Goal: Find specific page/section: Find specific page/section

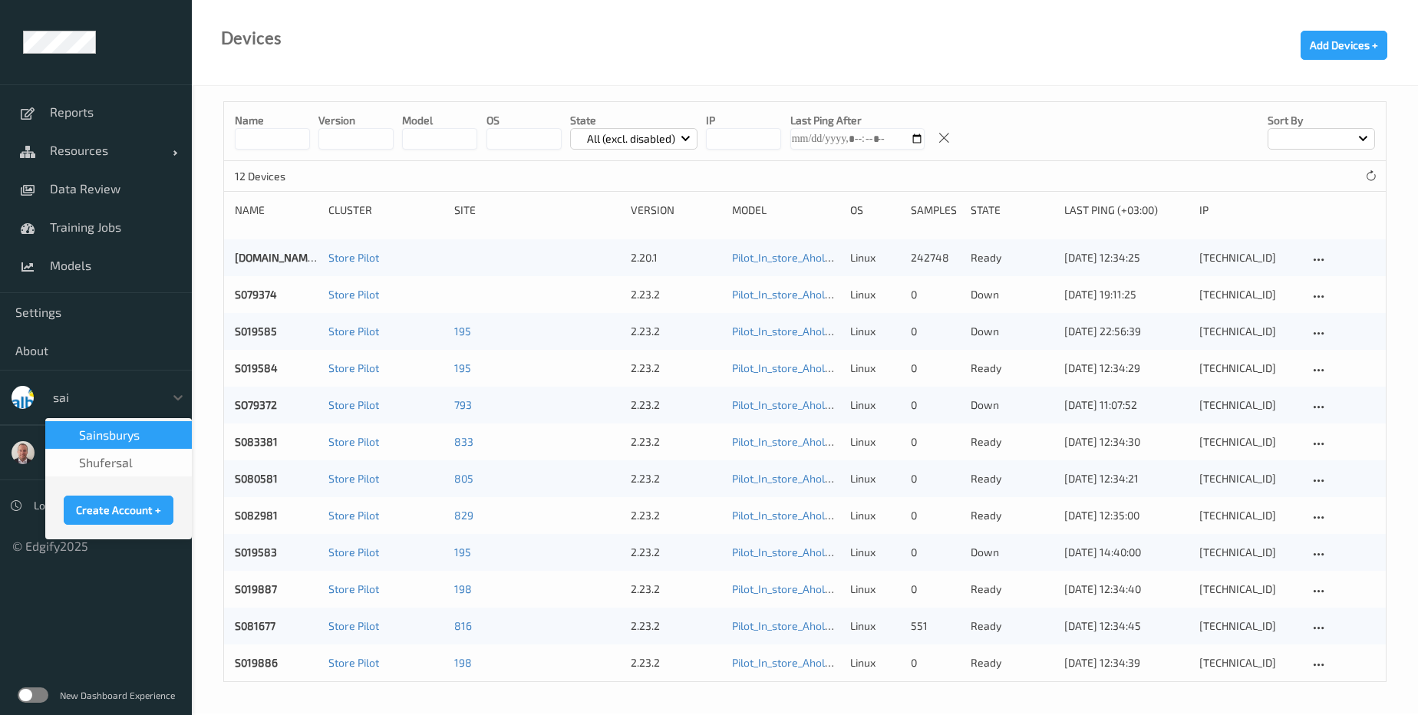
type input "[PERSON_NAME]"
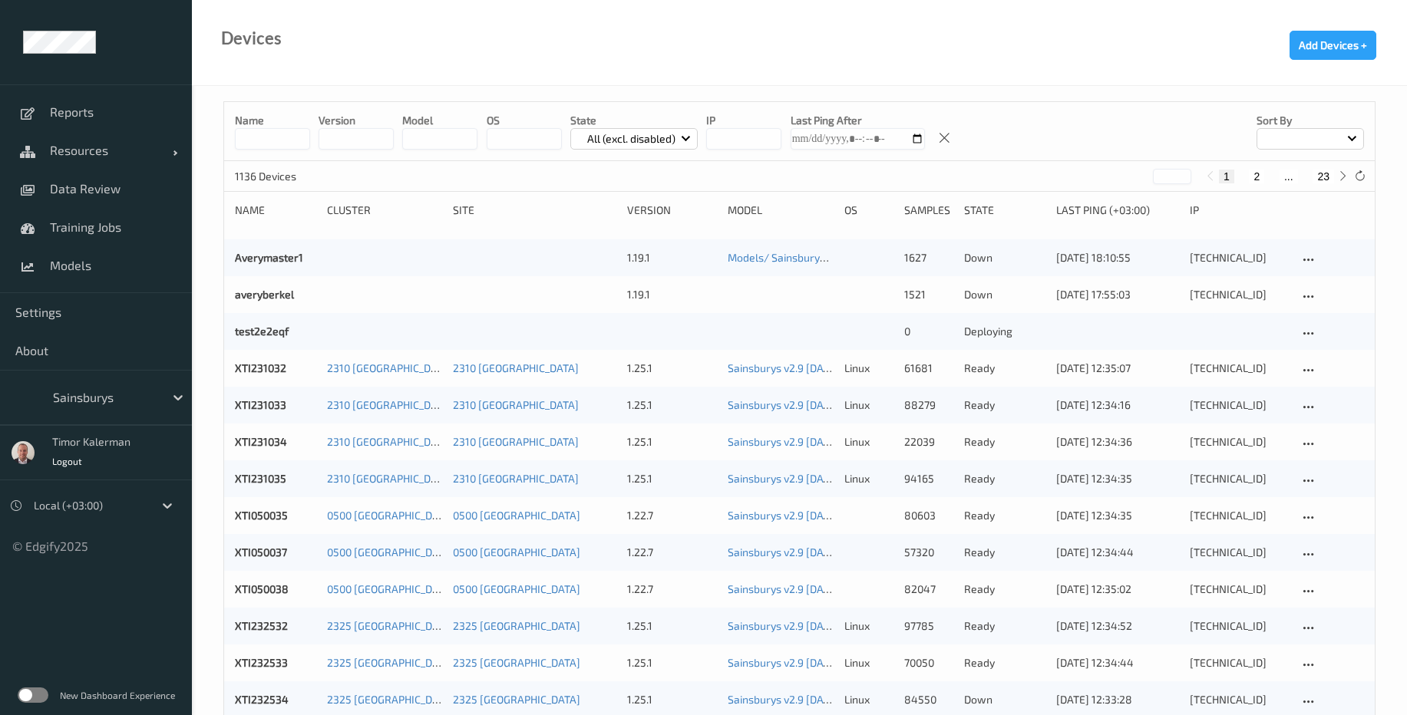
click at [261, 131] on input at bounding box center [272, 138] width 75 height 21
click at [357, 145] on input "string" at bounding box center [356, 138] width 75 height 21
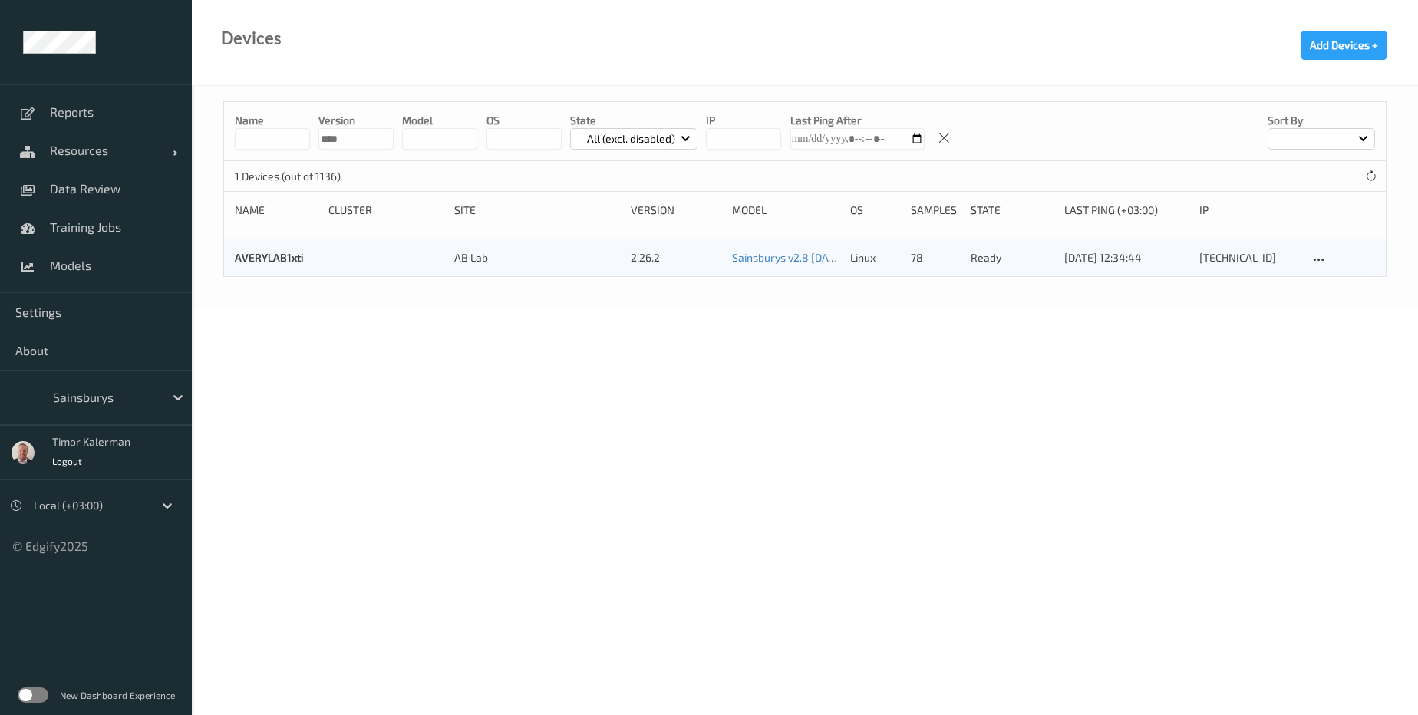
click at [349, 137] on input "string" at bounding box center [356, 138] width 75 height 21
type input "*****"
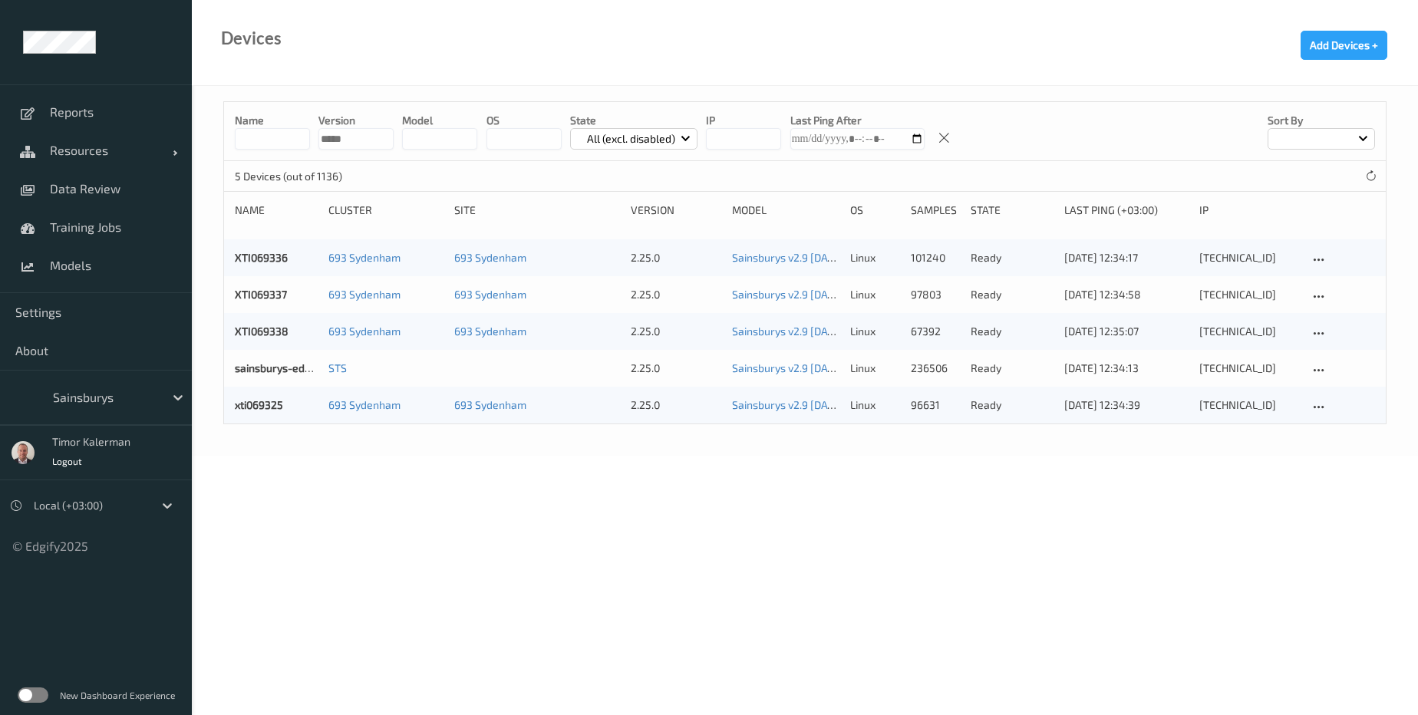
drag, startPoint x: 1284, startPoint y: 263, endPoint x: 1191, endPoint y: 253, distance: 93.4
click at [1191, 253] on div "XTI069336 693 Sydenham 693 Sydenham 2.25.0 Sainsburys v2.9 2025-08-04 10:55 Aut…" at bounding box center [805, 257] width 1162 height 37
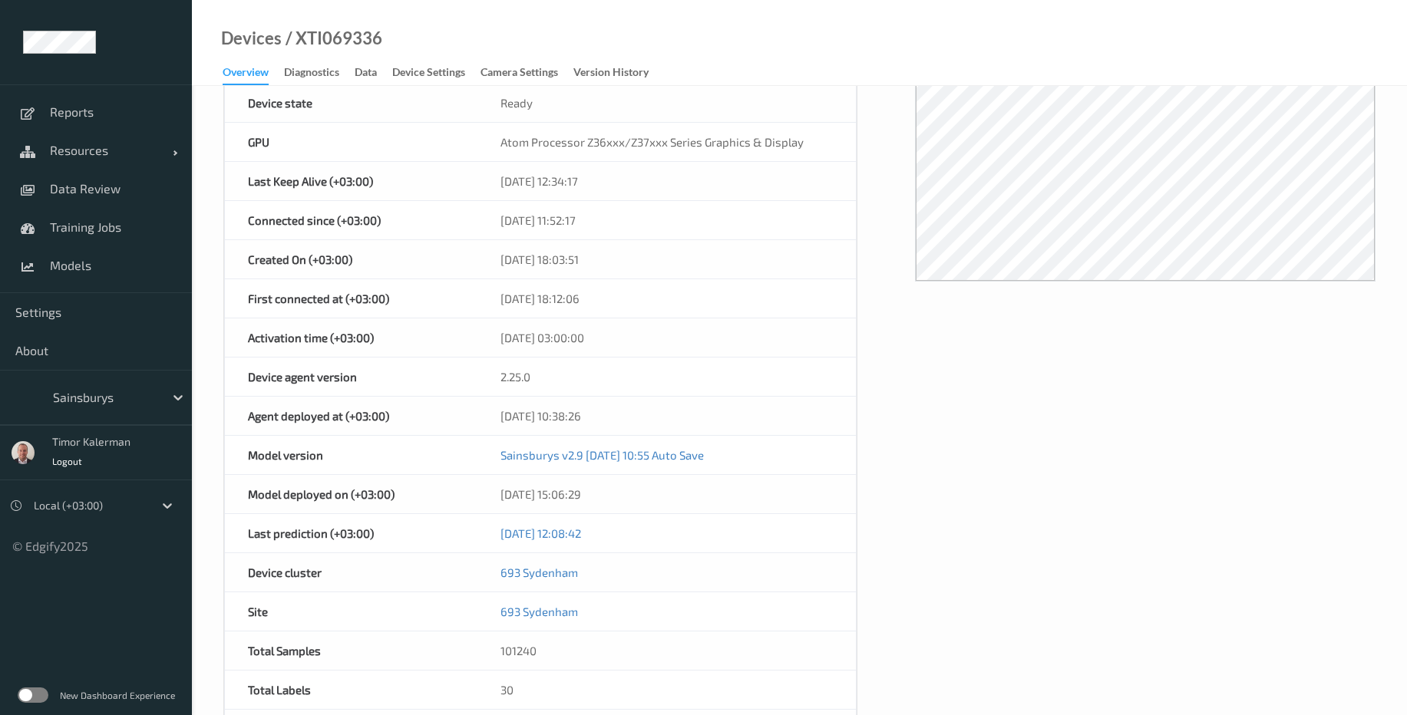
scroll to position [368, 0]
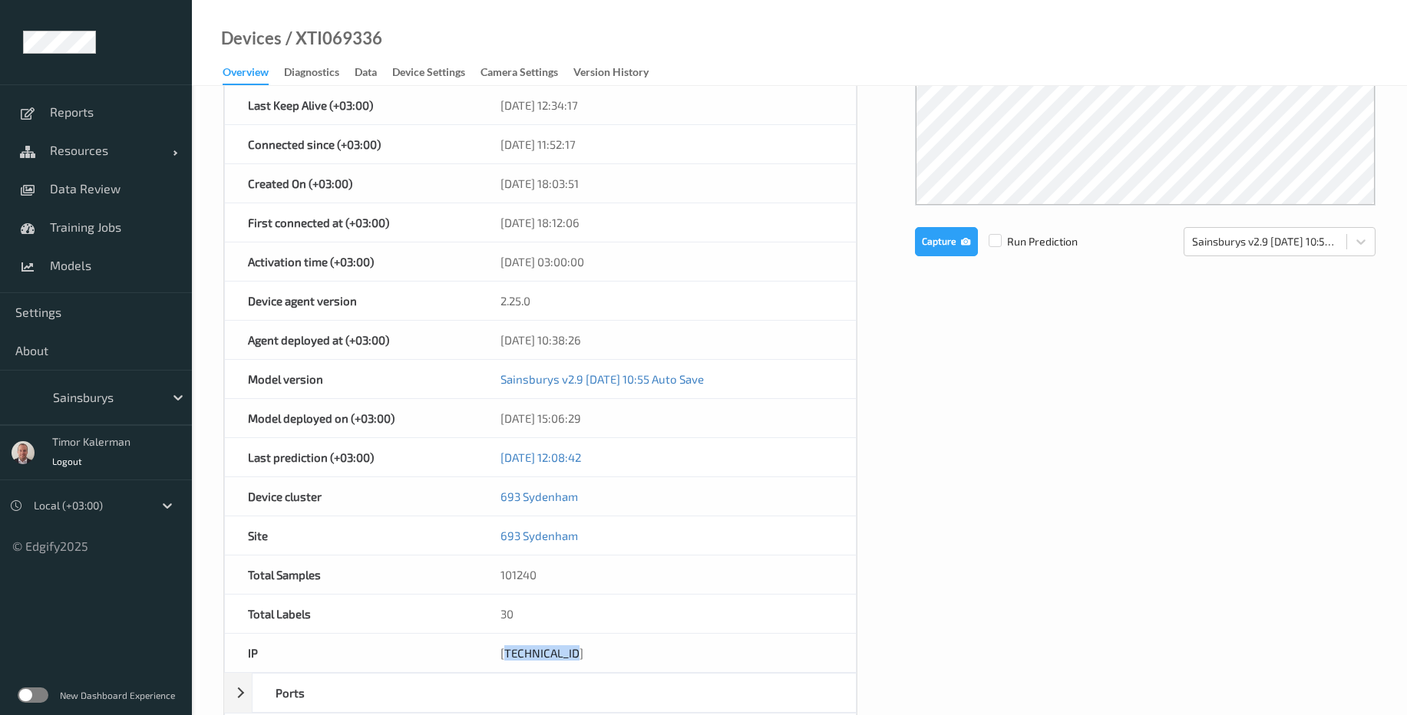
drag, startPoint x: 533, startPoint y: 661, endPoint x: 504, endPoint y: 656, distance: 29.5
click at [504, 656] on div "10.236.246.36" at bounding box center [666, 653] width 378 height 38
copy div "10.236.246.36"
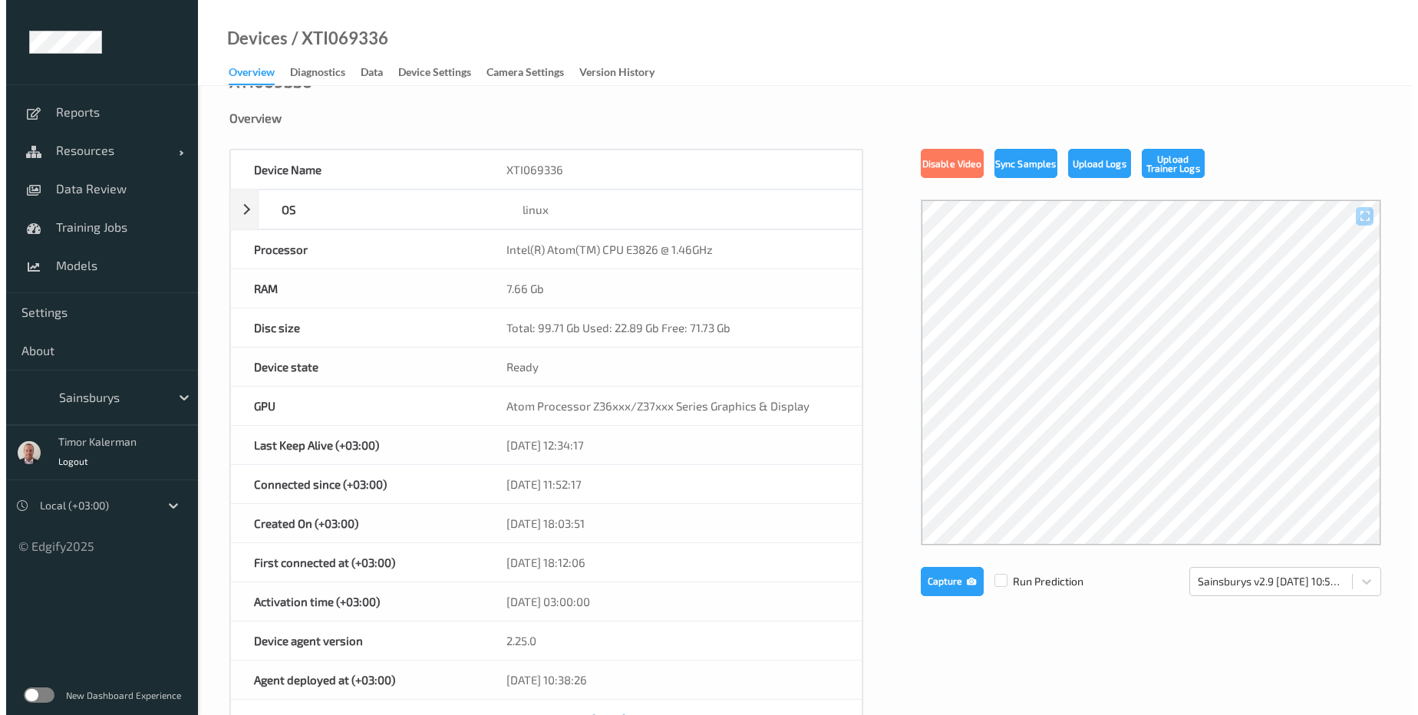
scroll to position [0, 0]
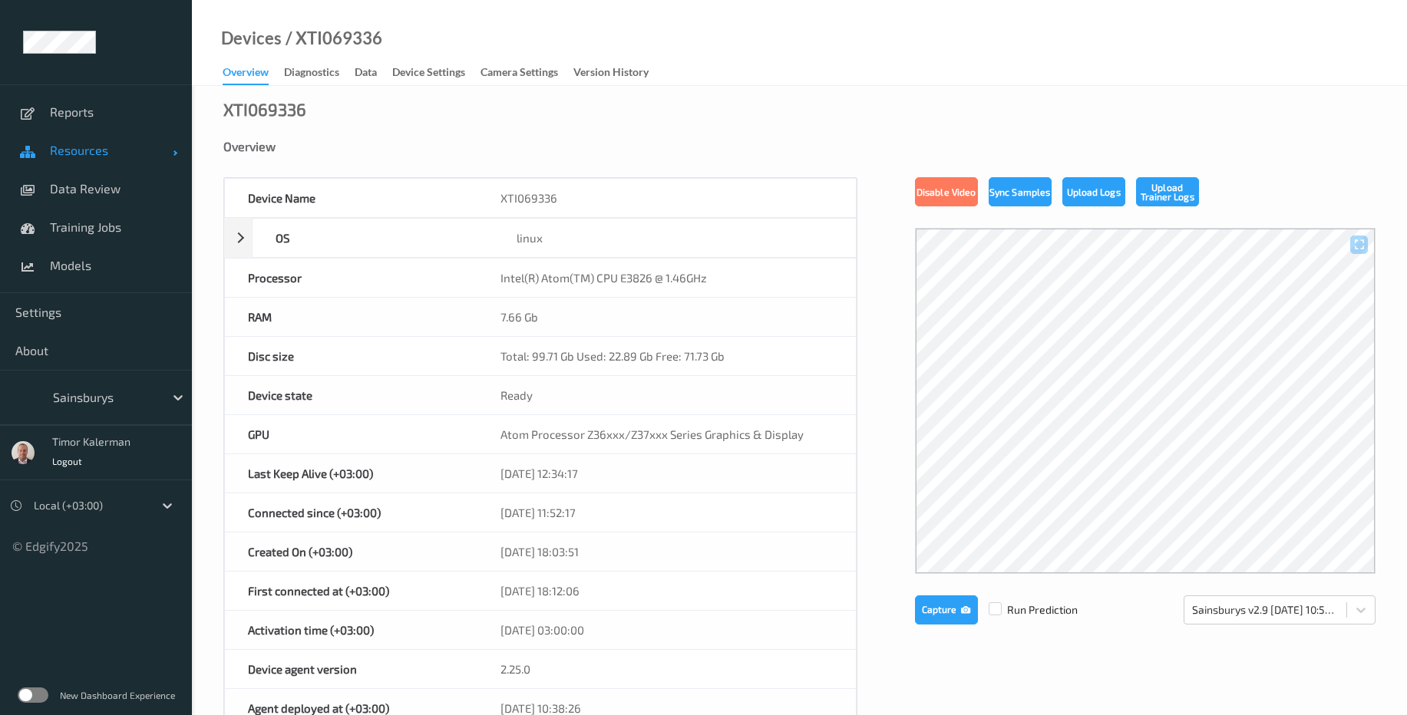
click at [106, 157] on span "Resources" at bounding box center [111, 150] width 123 height 15
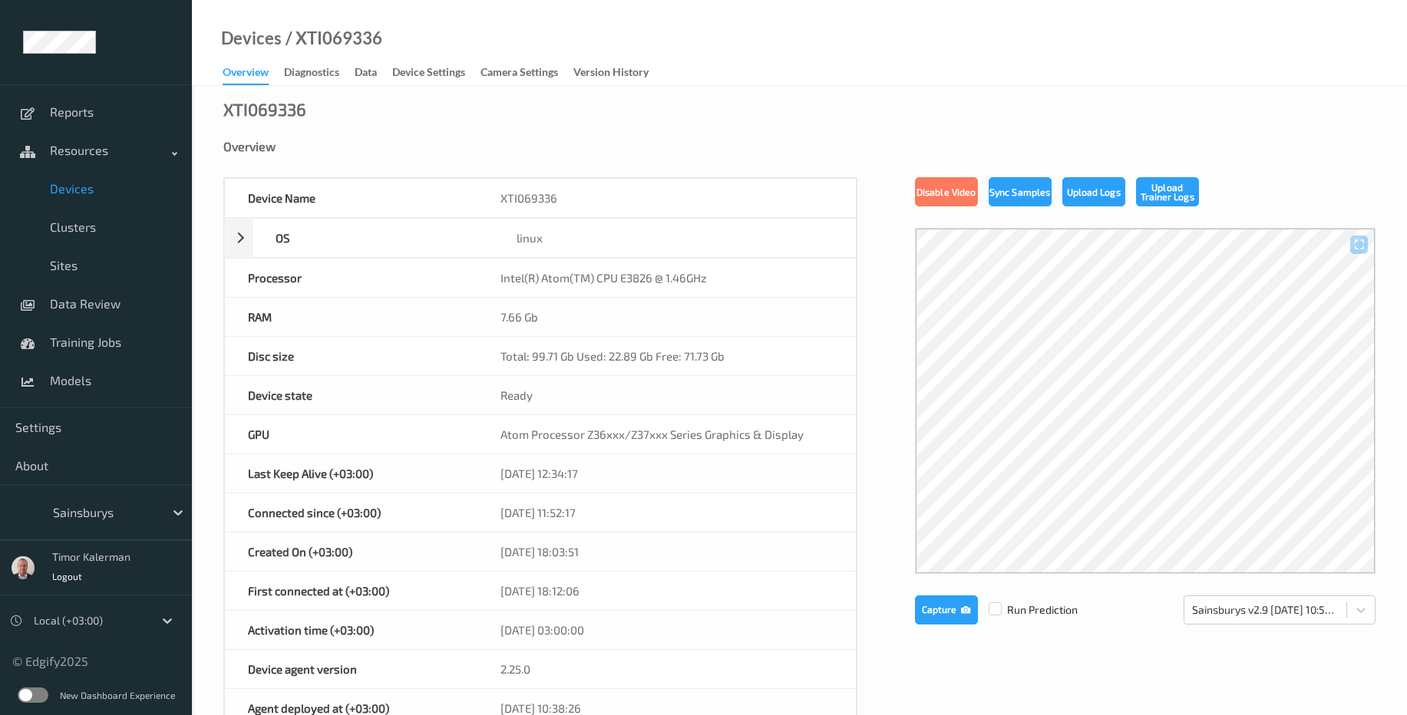
click at [78, 193] on span "Devices" at bounding box center [113, 188] width 127 height 15
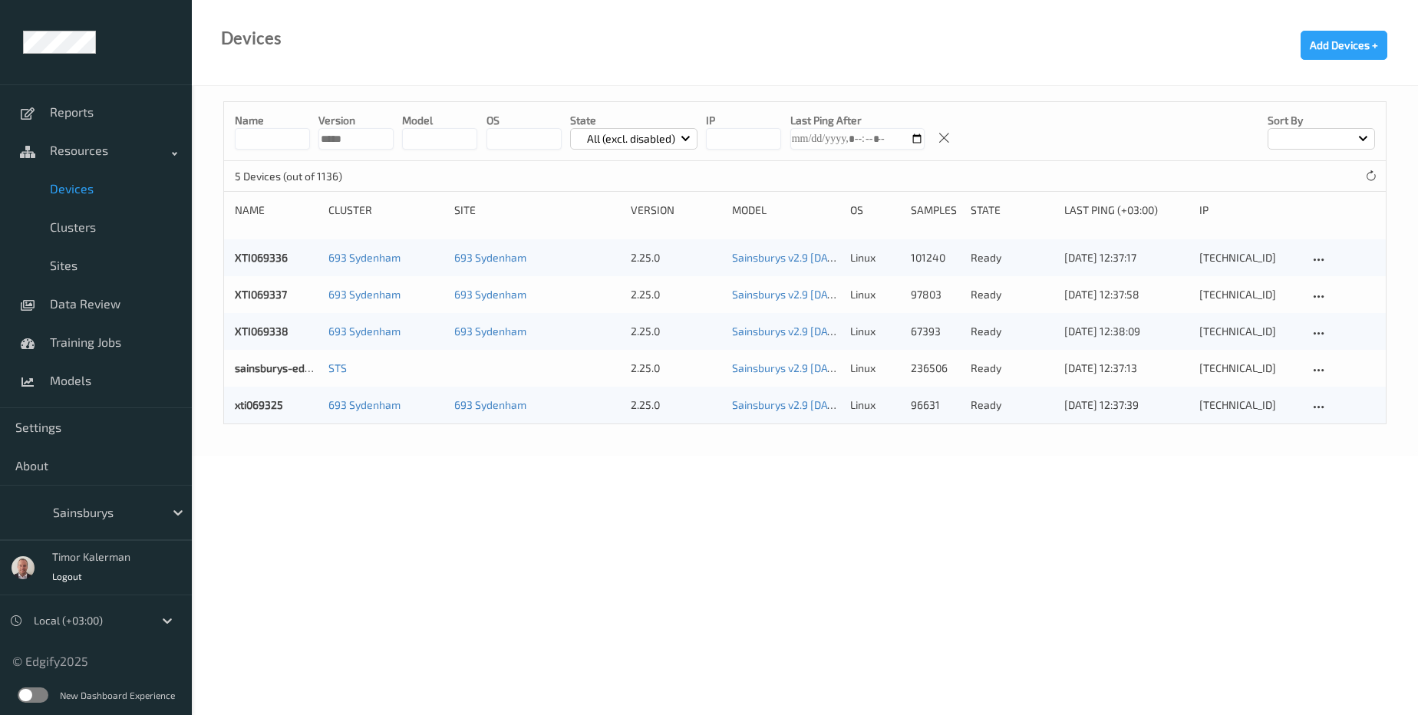
click at [368, 137] on input "string" at bounding box center [356, 138] width 75 height 21
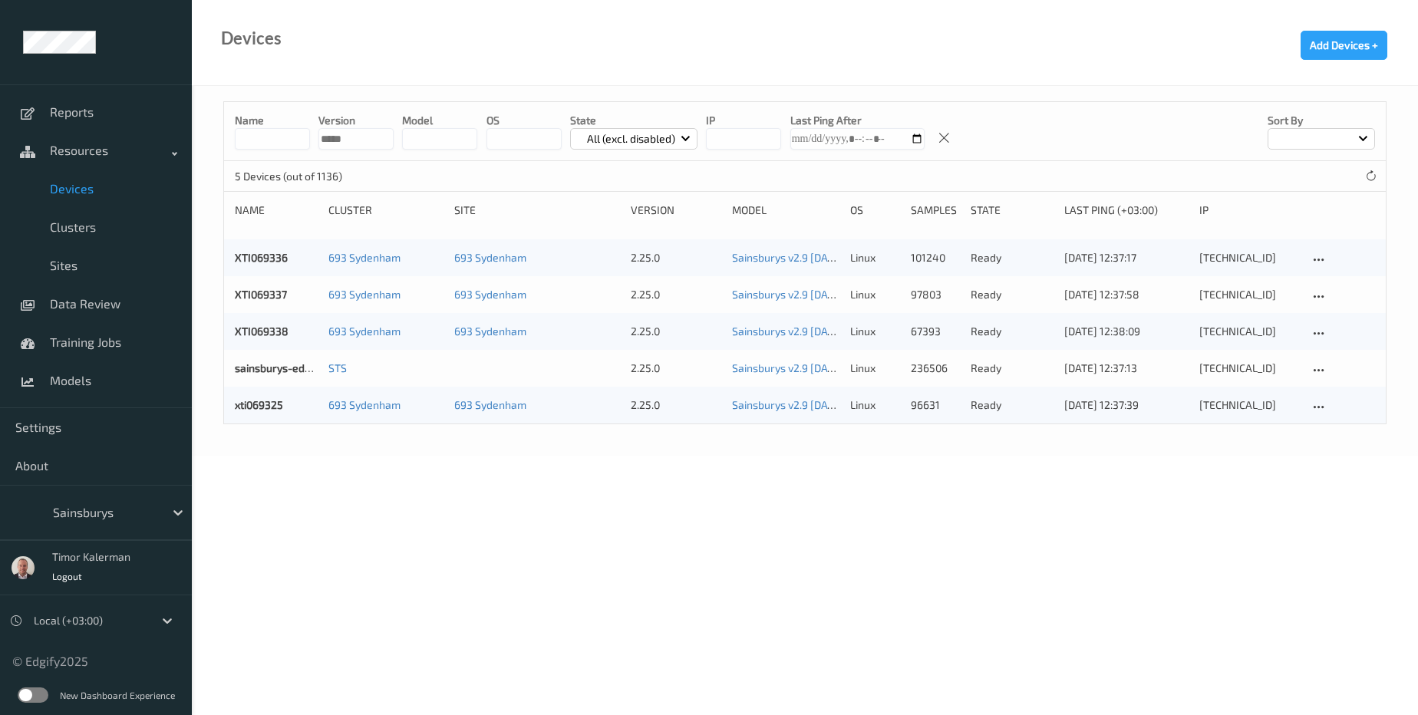
click at [362, 144] on input "string" at bounding box center [356, 138] width 75 height 21
type input "*"
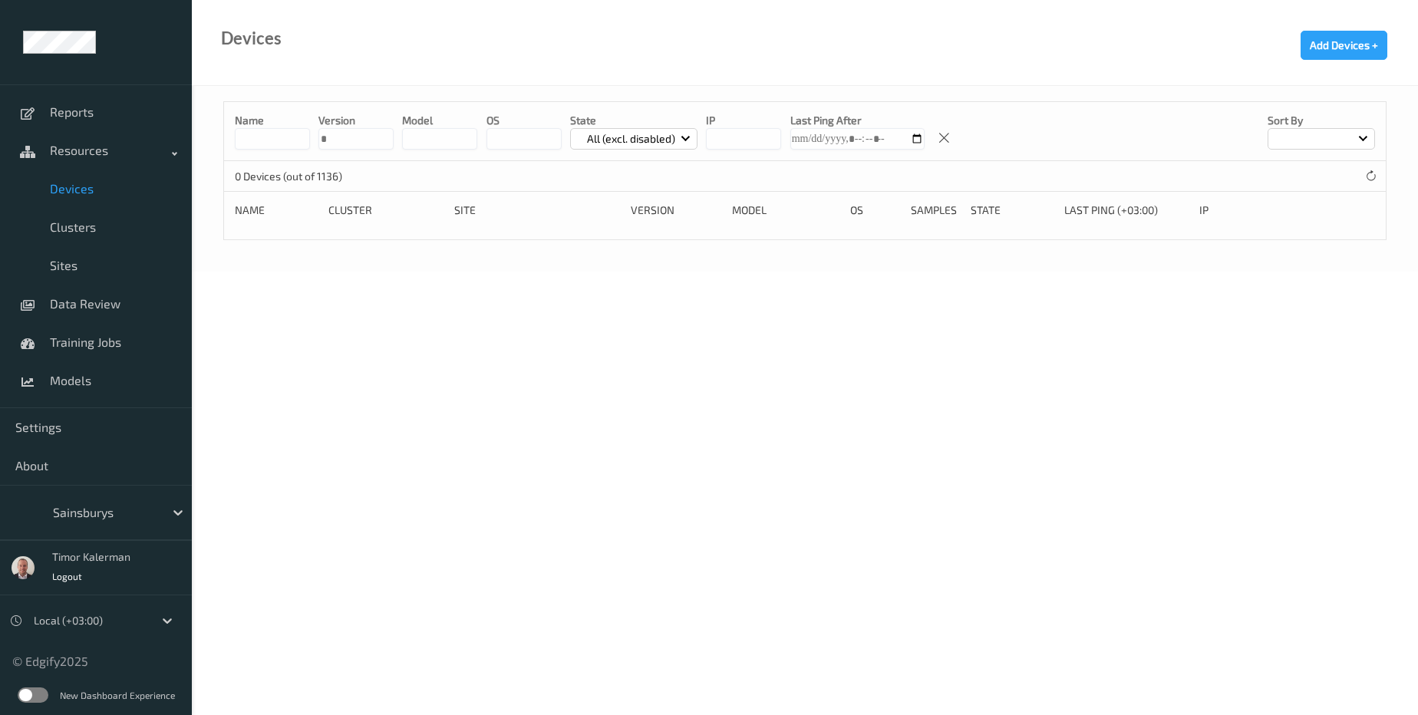
click at [345, 147] on input "string" at bounding box center [356, 138] width 75 height 21
paste input "**********"
click at [345, 147] on input "string" at bounding box center [356, 138] width 75 height 21
type input "********"
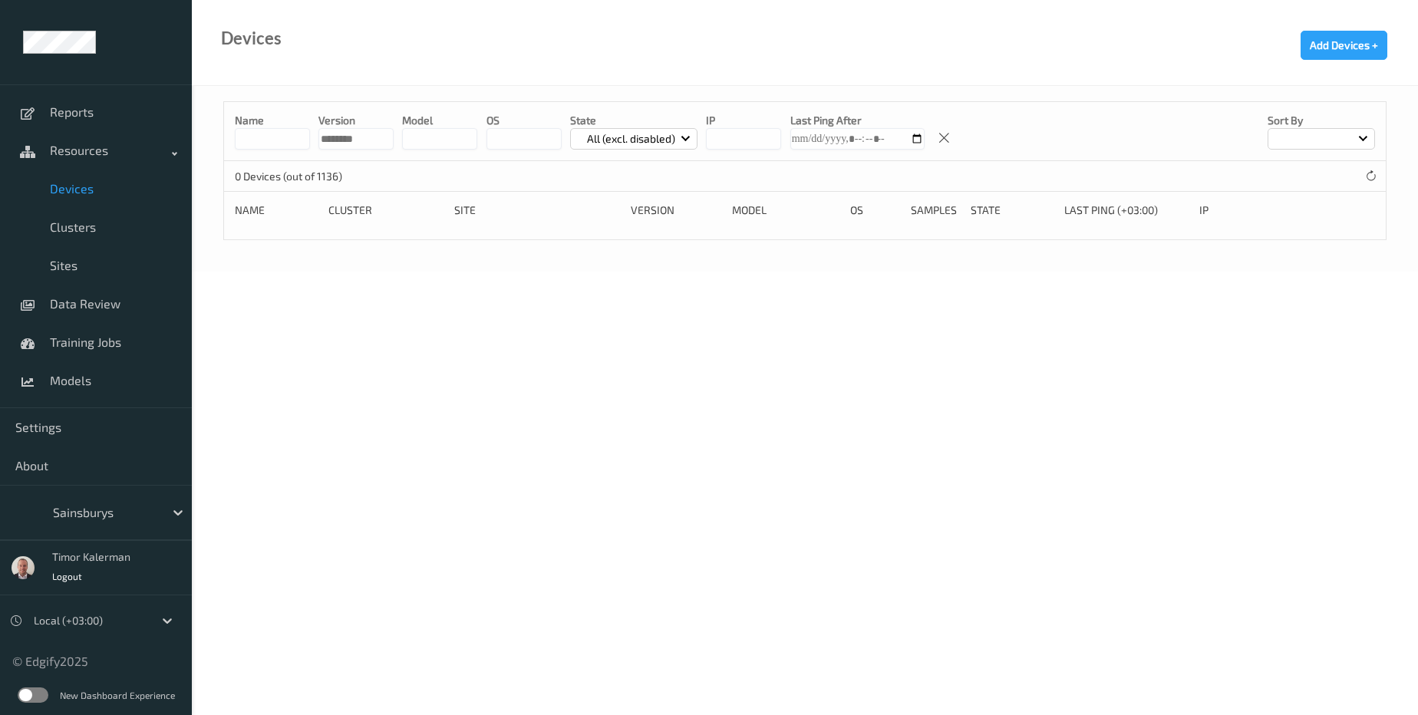
drag, startPoint x: 378, startPoint y: 142, endPoint x: 242, endPoint y: 144, distance: 136.6
click at [242, 144] on div "Name version model OS State All (excl. disabled) IP Last Ping After Sort by" at bounding box center [805, 131] width 1162 height 59
click at [260, 143] on input at bounding box center [272, 138] width 75 height 21
paste input "**********"
type input "**********"
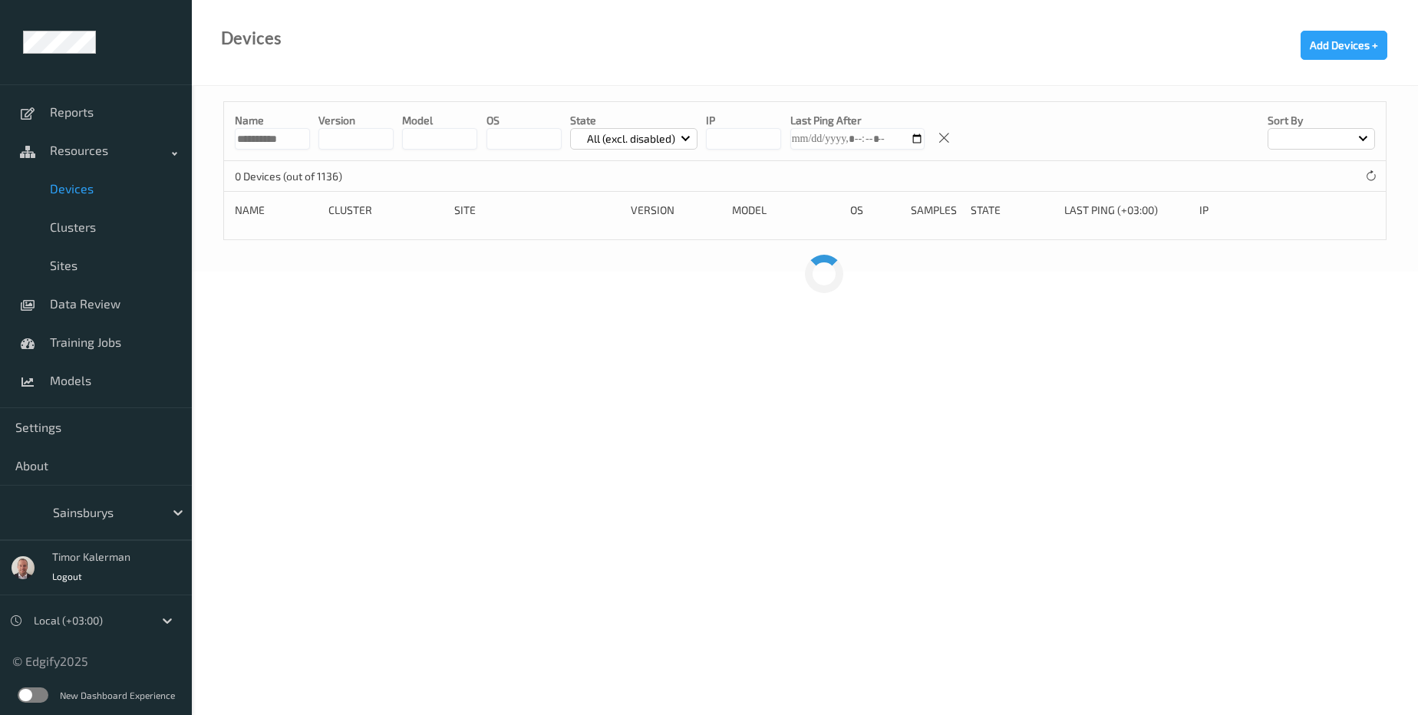
click at [46, 691] on label at bounding box center [33, 695] width 31 height 15
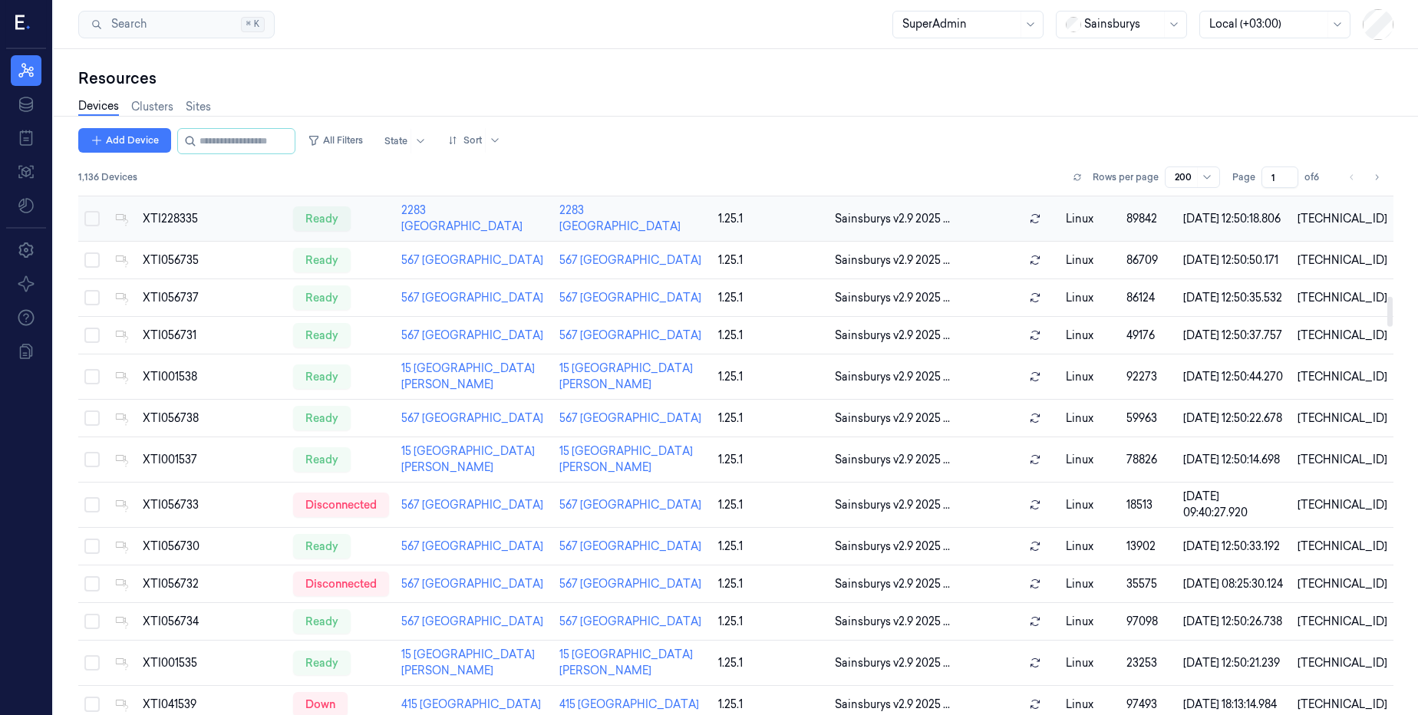
scroll to position [2579, 0]
